Goal: Transaction & Acquisition: Download file/media

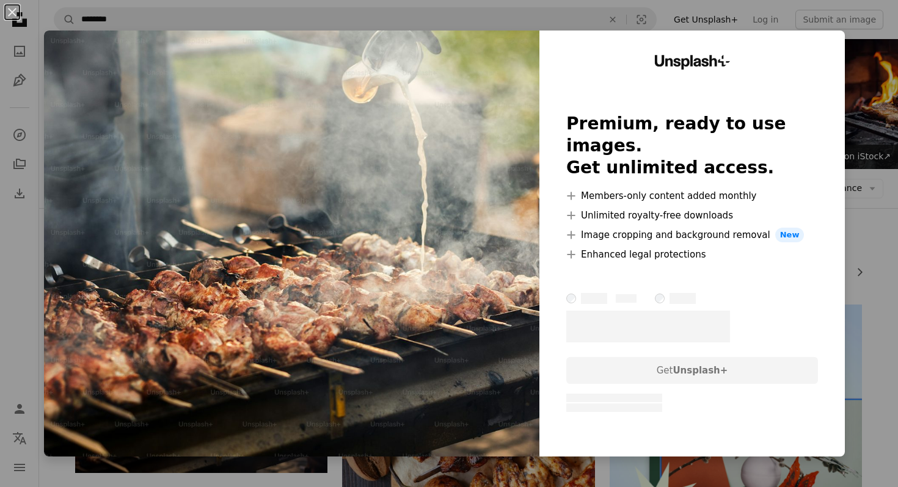
scroll to position [103, 0]
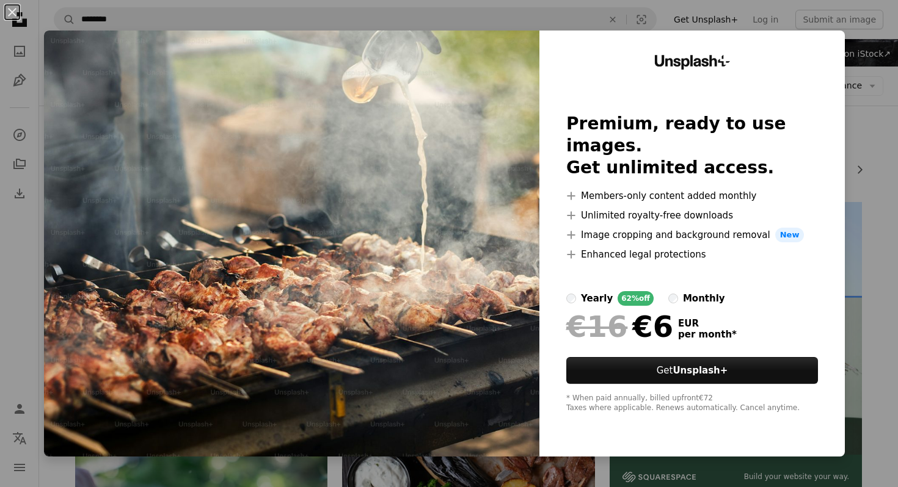
click at [897, 89] on div "An X shape Unsplash+ Premium, ready to use images. Get unlimited access. A plus…" at bounding box center [449, 243] width 898 height 487
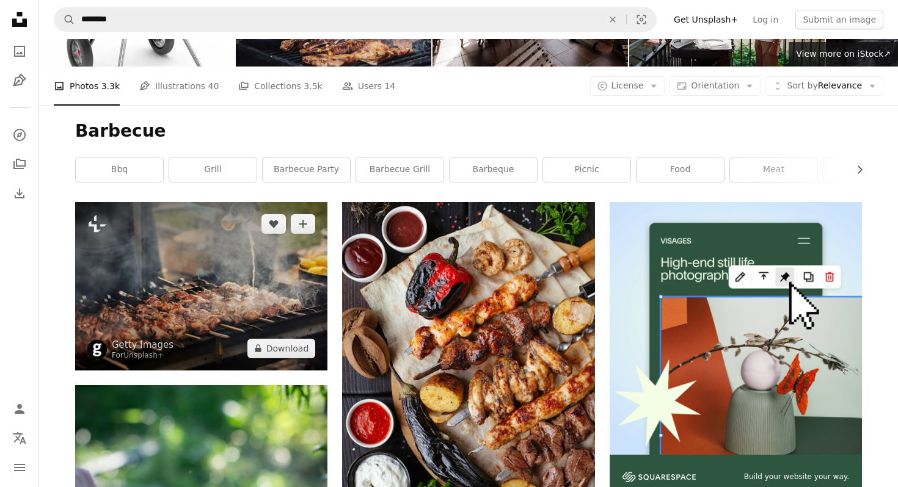
click at [239, 287] on img at bounding box center [201, 286] width 252 height 168
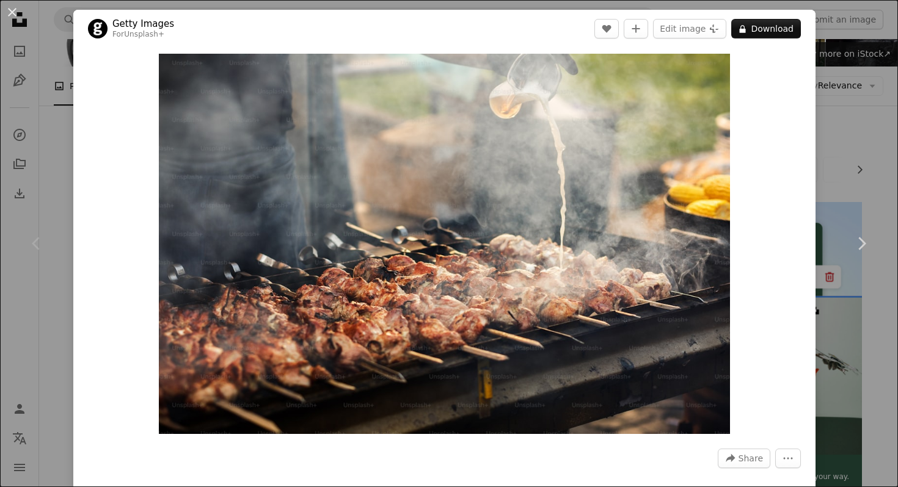
click at [882, 182] on div "An X shape Chevron left Chevron right Getty Images For Unsplash+ A heart A plus…" at bounding box center [449, 243] width 898 height 487
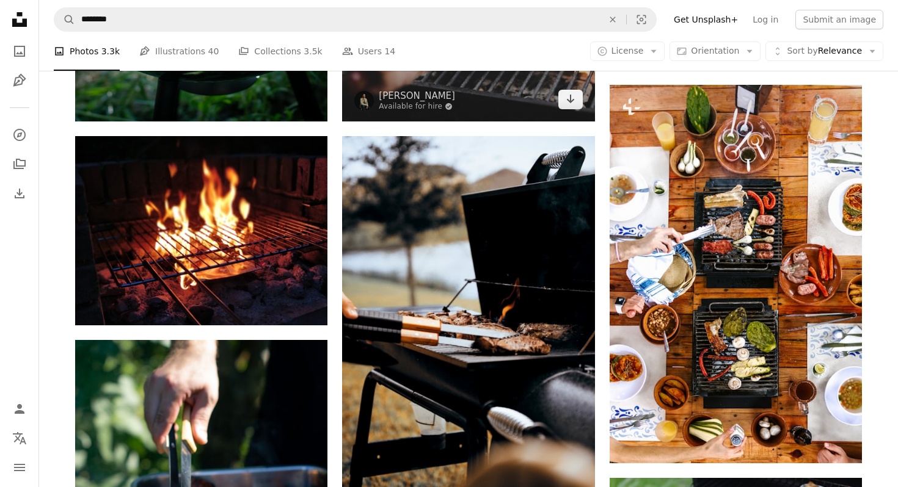
scroll to position [747, 0]
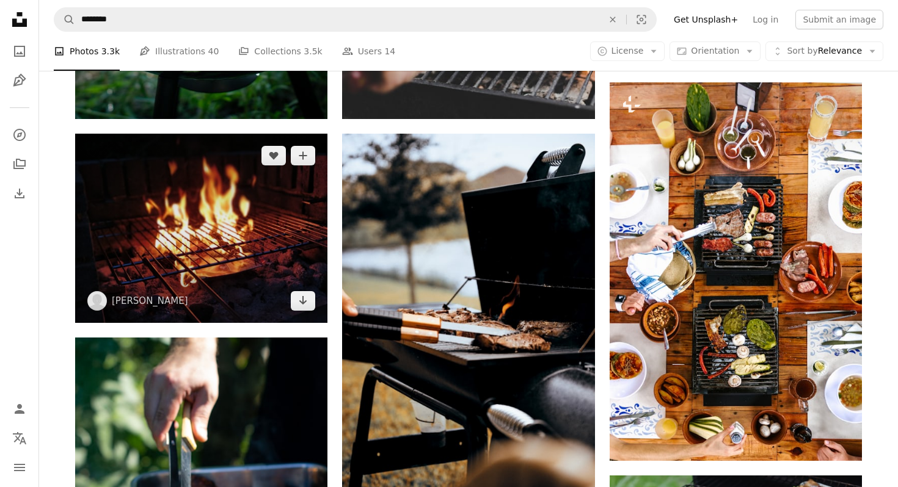
click at [220, 206] on img at bounding box center [201, 228] width 252 height 189
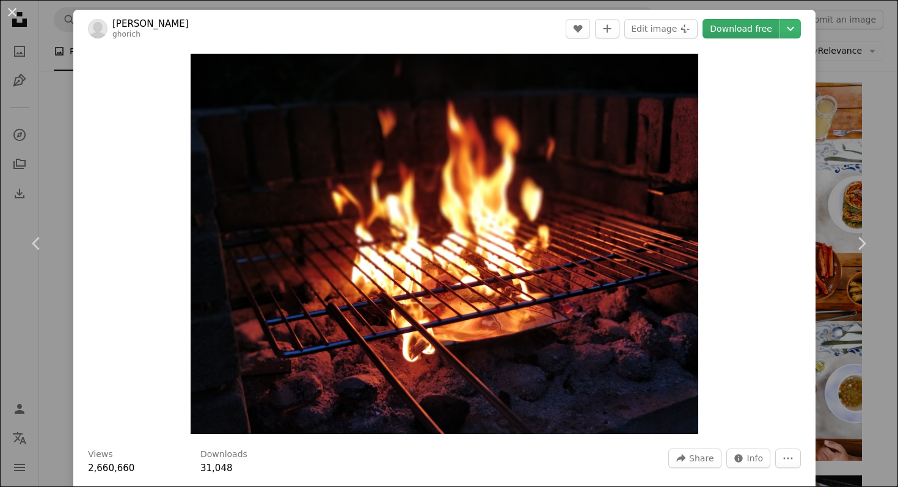
click at [771, 31] on link "Download free" at bounding box center [740, 29] width 77 height 20
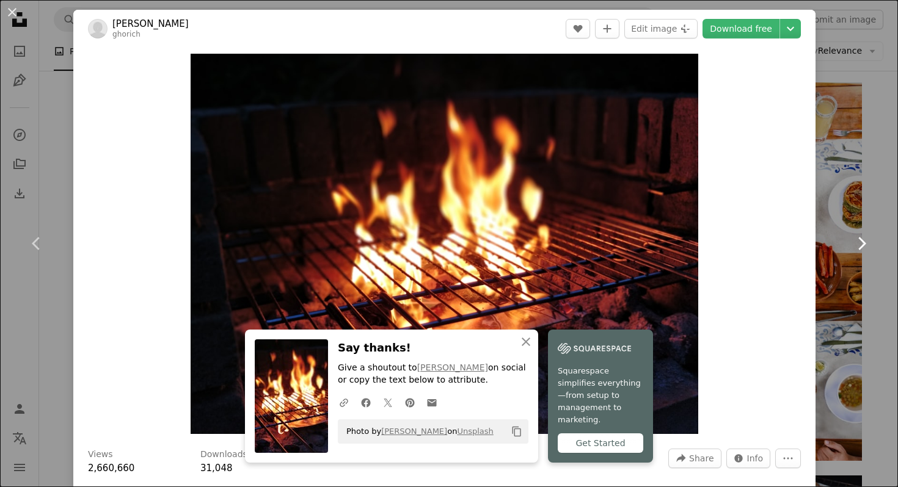
click at [832, 194] on link "Chevron right" at bounding box center [860, 243] width 73 height 117
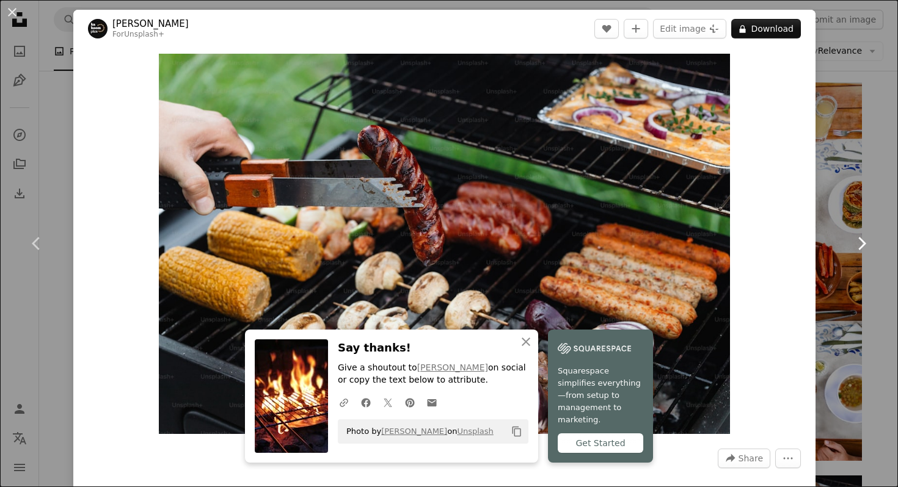
scroll to position [35, 0]
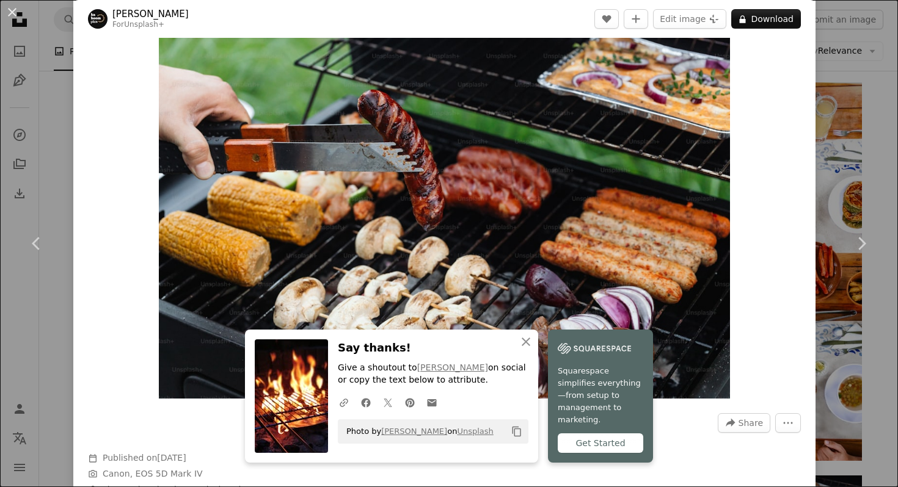
click at [875, 90] on div "An X shape Chevron left Chevron right An X shape Close Say thanks! Give a shout…" at bounding box center [449, 243] width 898 height 487
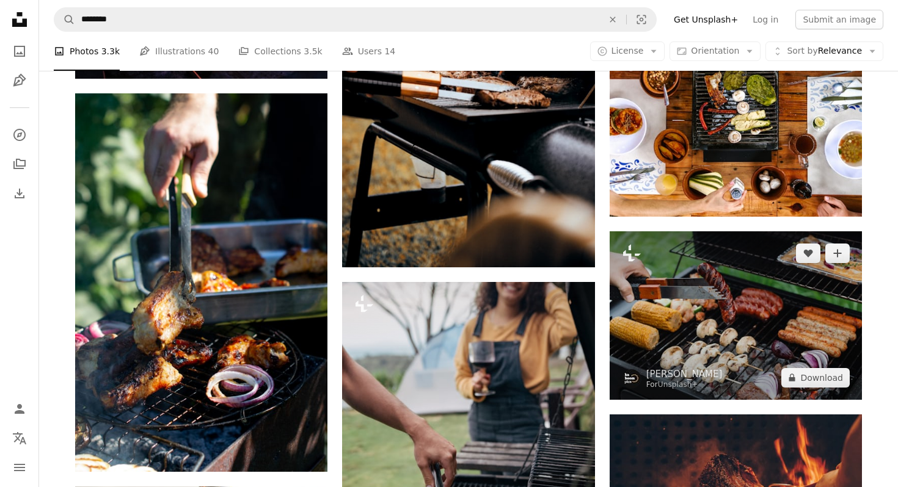
scroll to position [978, 0]
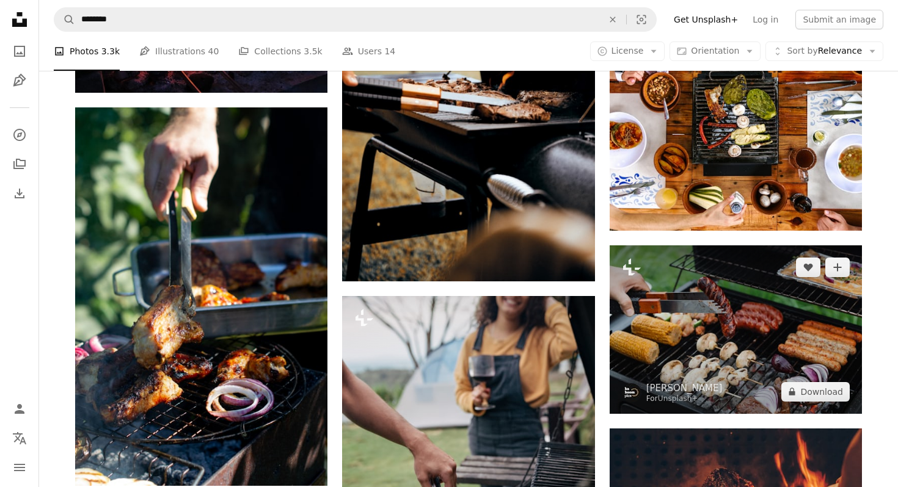
click at [762, 330] on img at bounding box center [735, 329] width 252 height 168
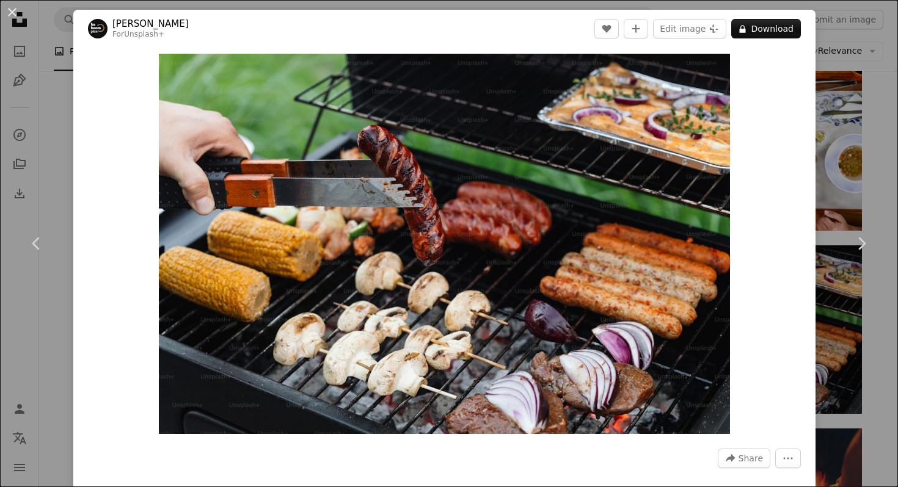
click at [862, 134] on div "An X shape Chevron left Chevron right [PERSON_NAME] For Unsplash+ A heart A plu…" at bounding box center [449, 243] width 898 height 487
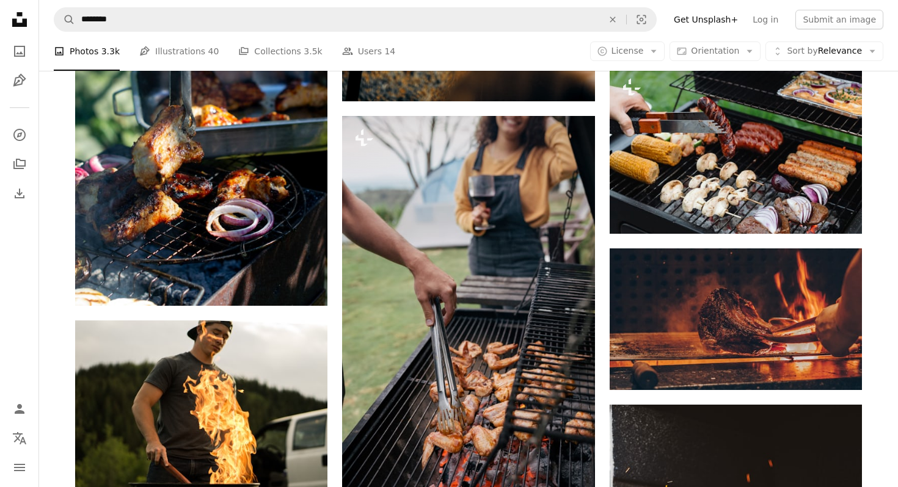
scroll to position [1161, 0]
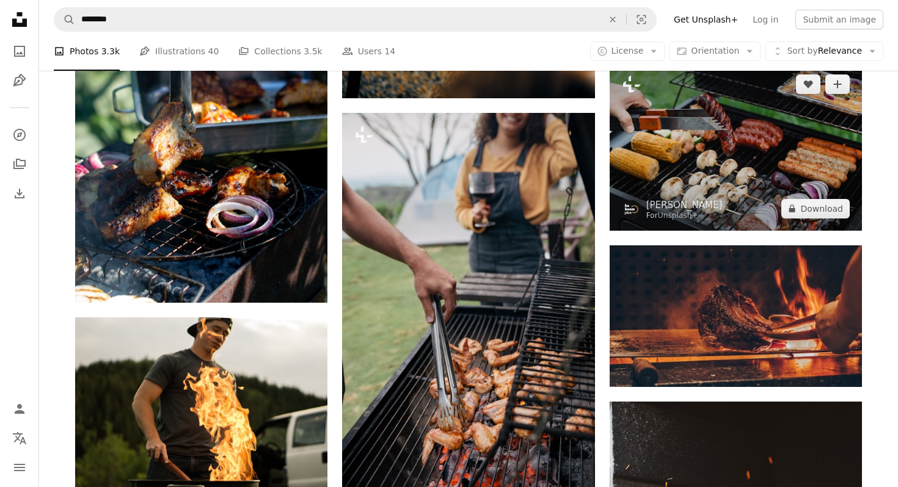
click at [710, 174] on img at bounding box center [735, 146] width 252 height 168
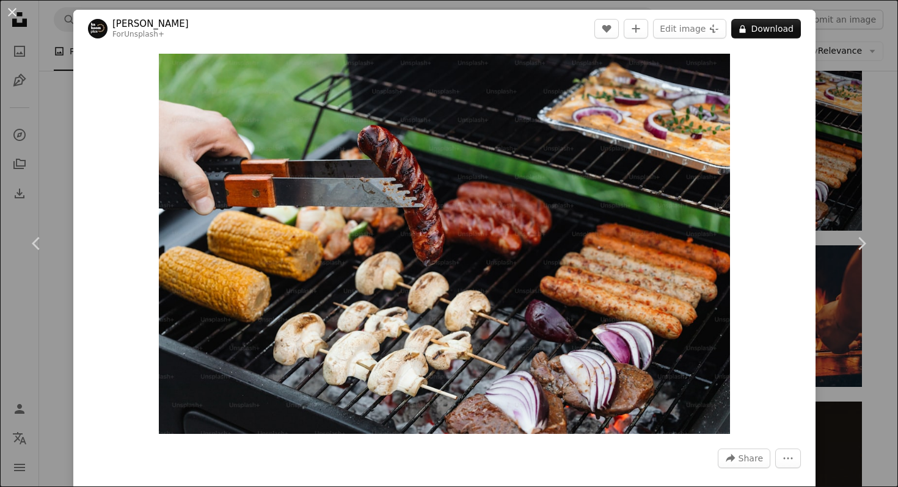
click at [895, 61] on div "An X shape Chevron left Chevron right [PERSON_NAME] For Unsplash+ A heart A plu…" at bounding box center [449, 243] width 898 height 487
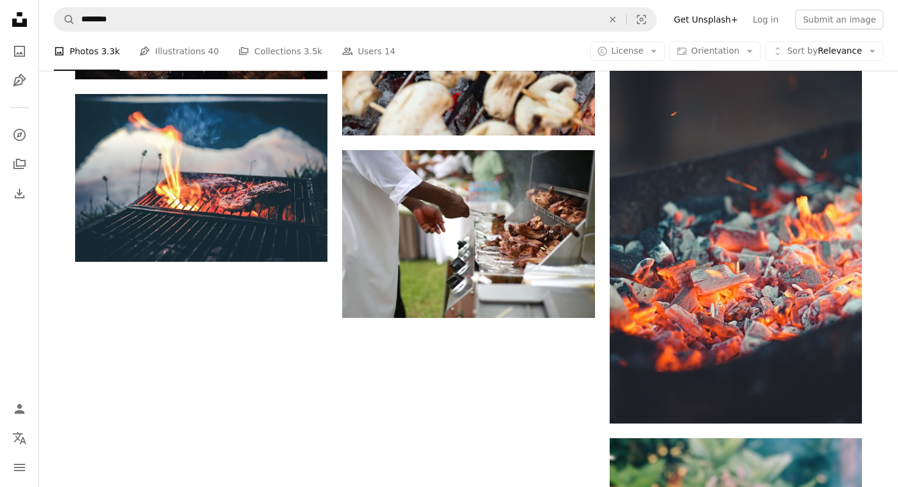
scroll to position [2079, 0]
